Goal: Transaction & Acquisition: Subscribe to service/newsletter

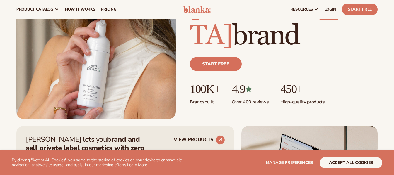
scroll to position [59, 0]
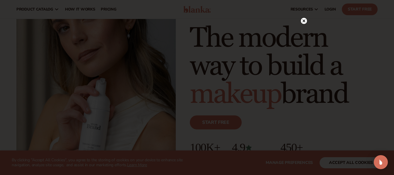
click at [303, 21] on circle at bounding box center [304, 21] width 6 height 6
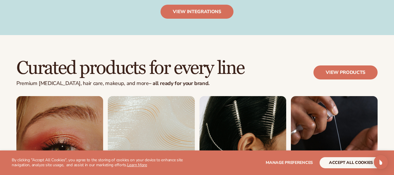
scroll to position [996, 0]
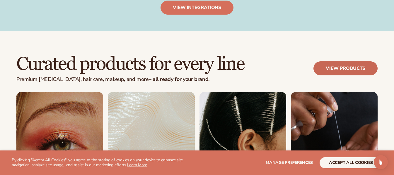
click at [325, 68] on link "View products" at bounding box center [345, 69] width 64 height 14
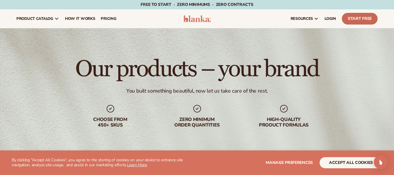
click at [350, 19] on link "Start Free" at bounding box center [360, 19] width 36 height 12
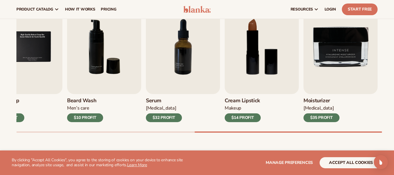
scroll to position [169, 0]
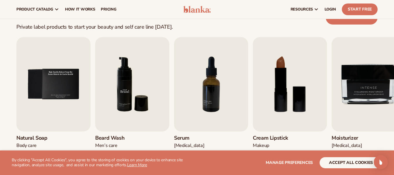
click at [161, 95] on img "6 / 9" at bounding box center [132, 84] width 74 height 95
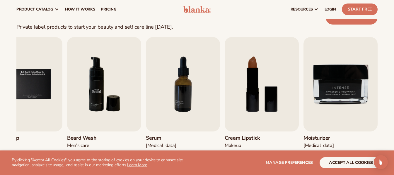
click at [113, 88] on img "6 / 9" at bounding box center [104, 84] width 74 height 95
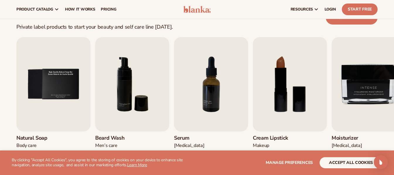
click at [346, 3] on div "resources connect your store" at bounding box center [298, 9] width 164 height 19
click at [353, 8] on link "Start Free" at bounding box center [360, 10] width 36 height 12
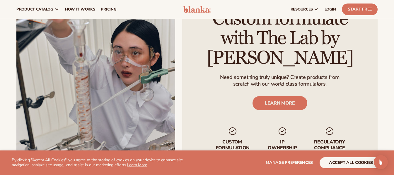
scroll to position [637, 0]
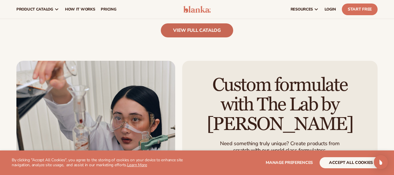
click at [190, 31] on link "view full catalog" at bounding box center [197, 30] width 72 height 14
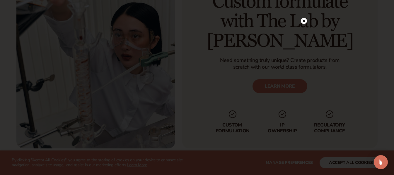
scroll to position [725, 0]
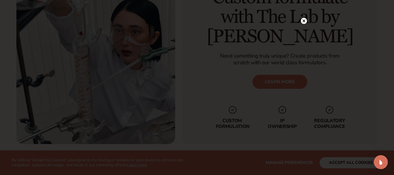
click at [306, 19] on circle at bounding box center [304, 21] width 6 height 6
